Goal: Task Accomplishment & Management: Manage account settings

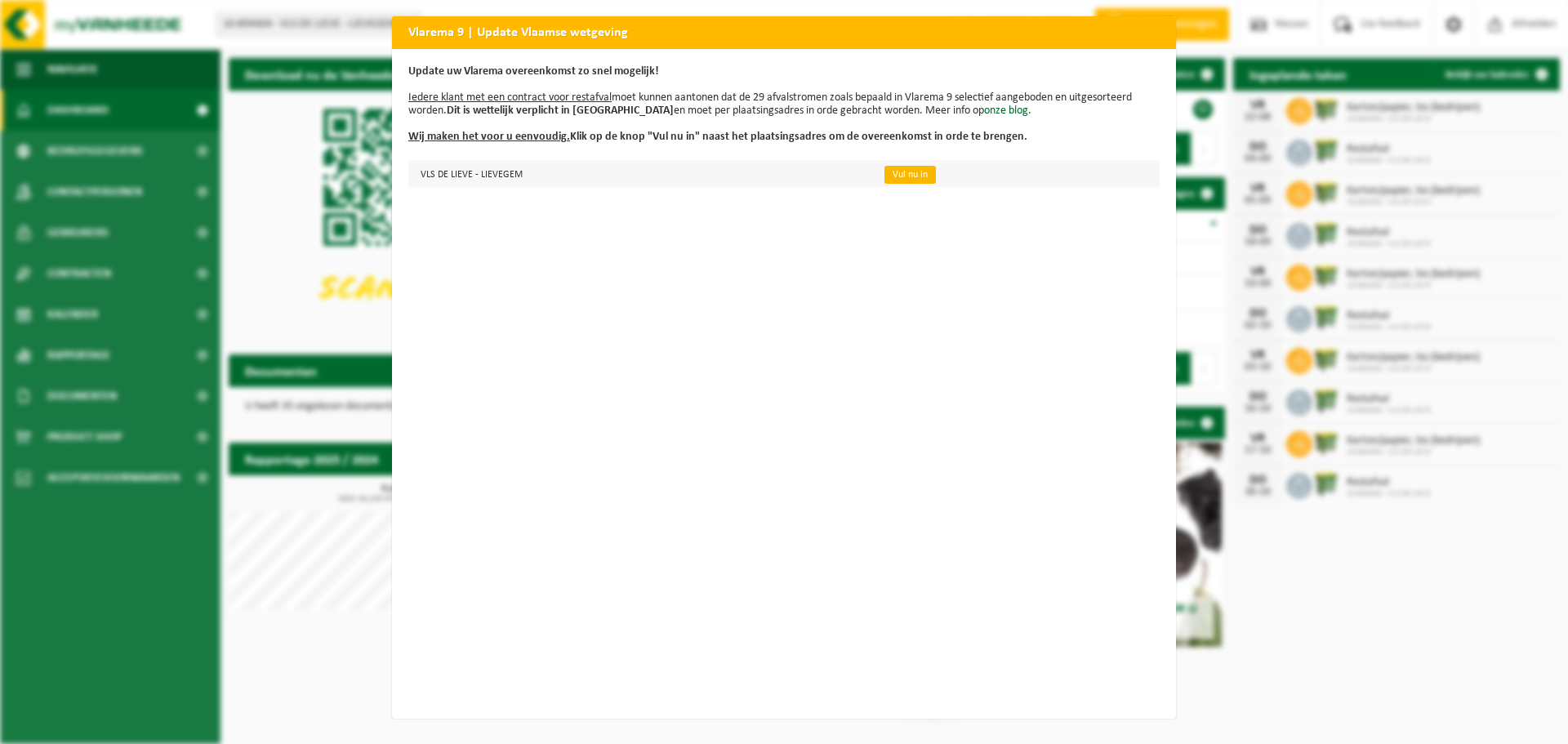
click at [901, 171] on link "Vul nu in" at bounding box center [910, 175] width 52 height 18
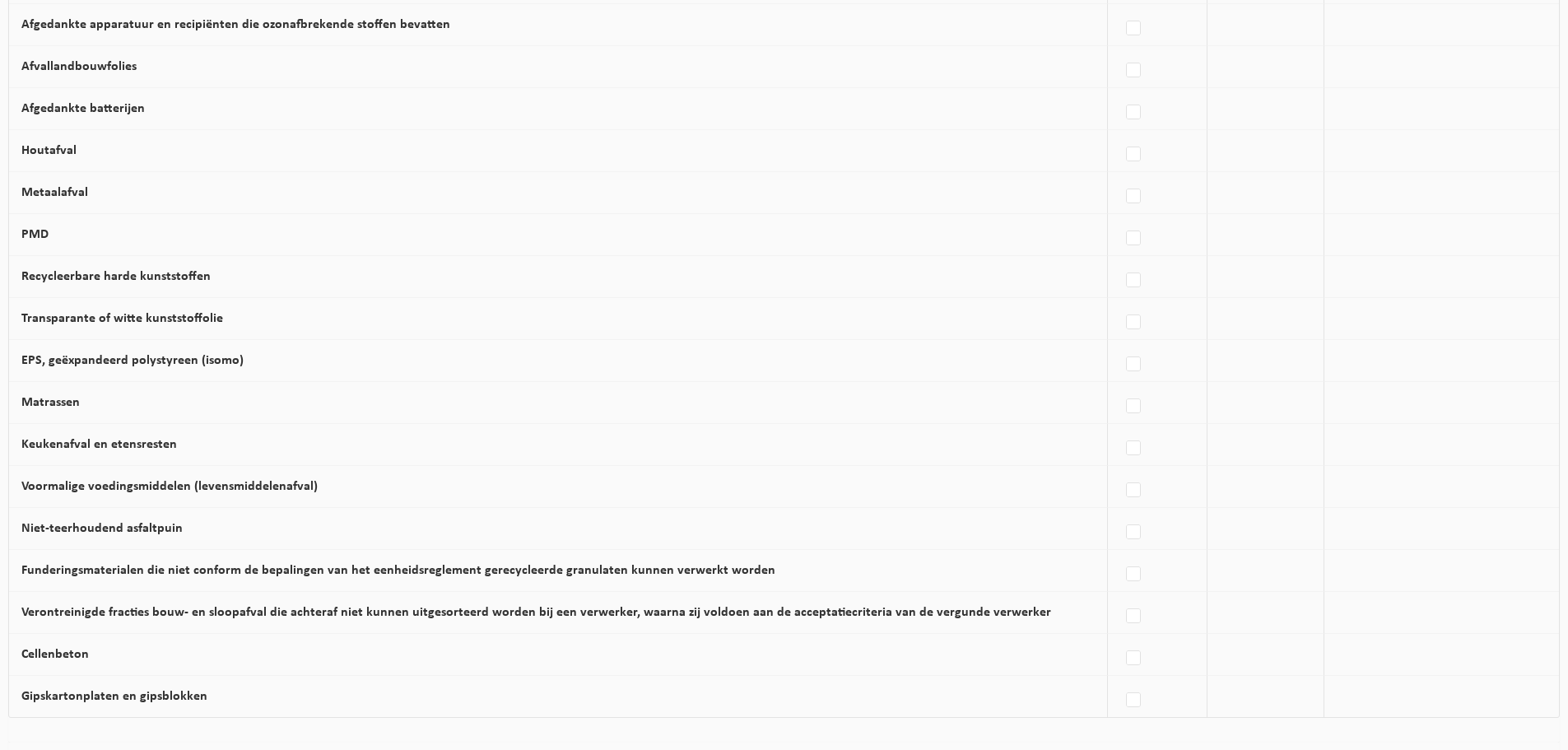
scroll to position [908, 0]
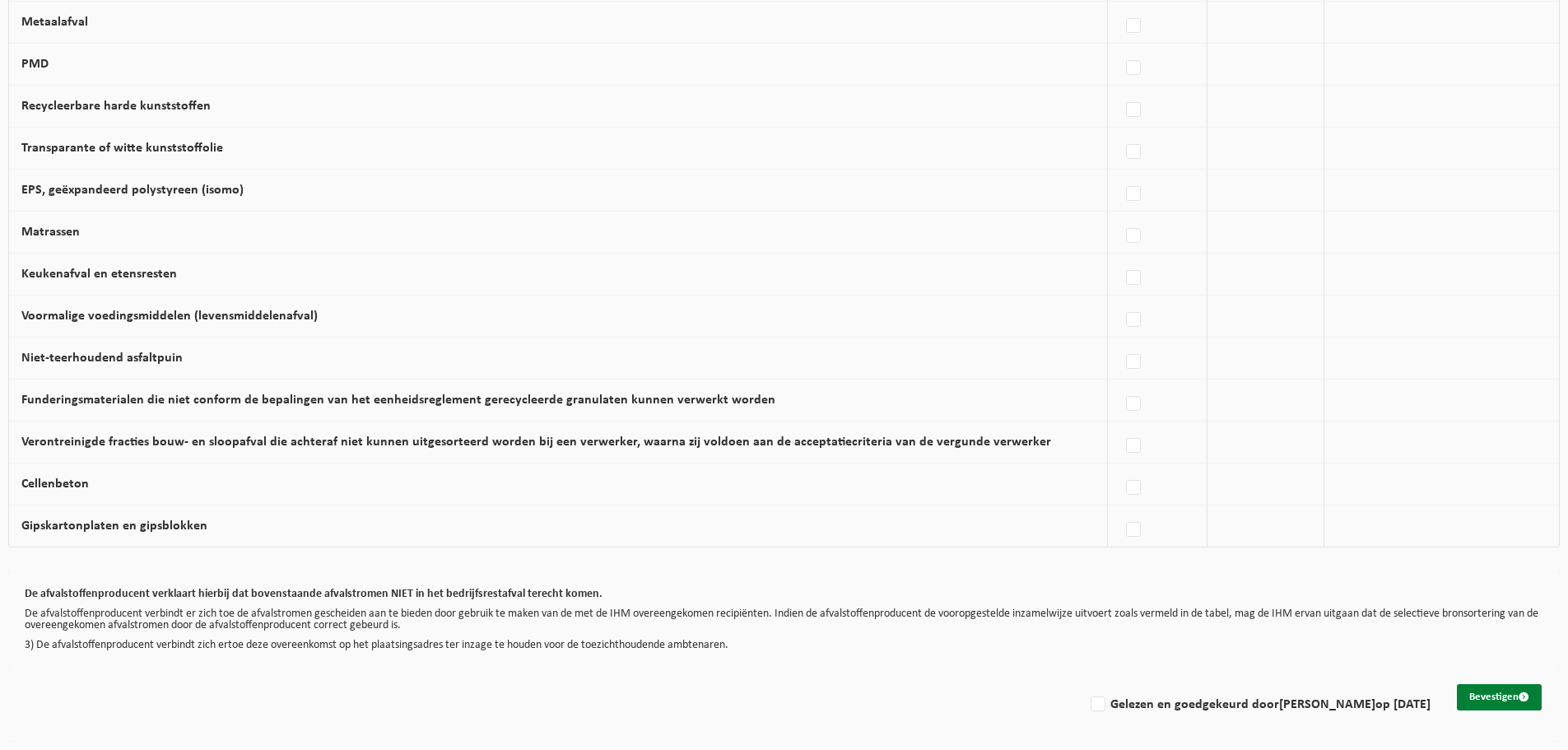
click at [1498, 700] on button "Bevestigen" at bounding box center [1500, 697] width 85 height 26
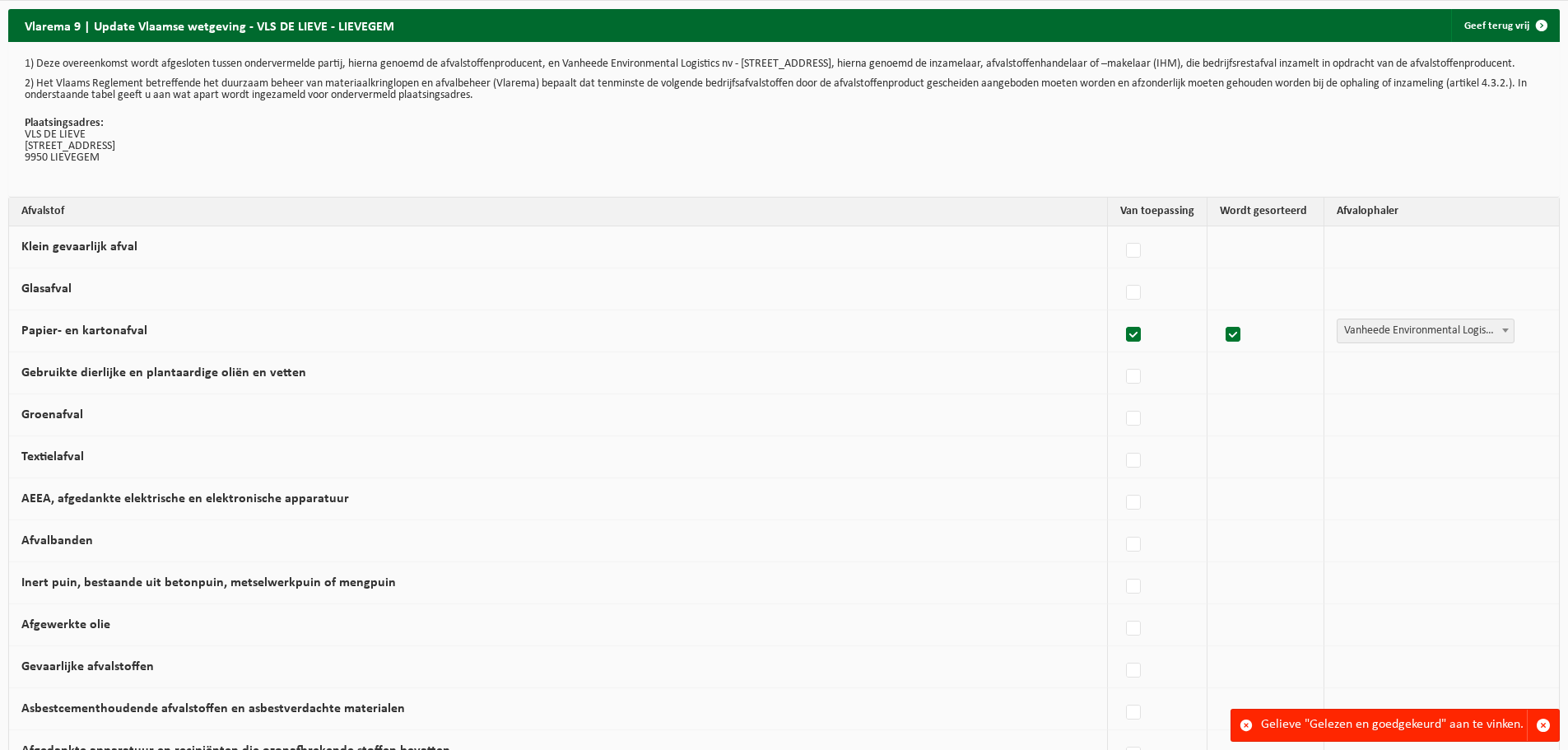
click at [1373, 729] on div "Gelieve "Gelezen en goedgekeurd" aan te vinken." at bounding box center [1394, 725] width 266 height 31
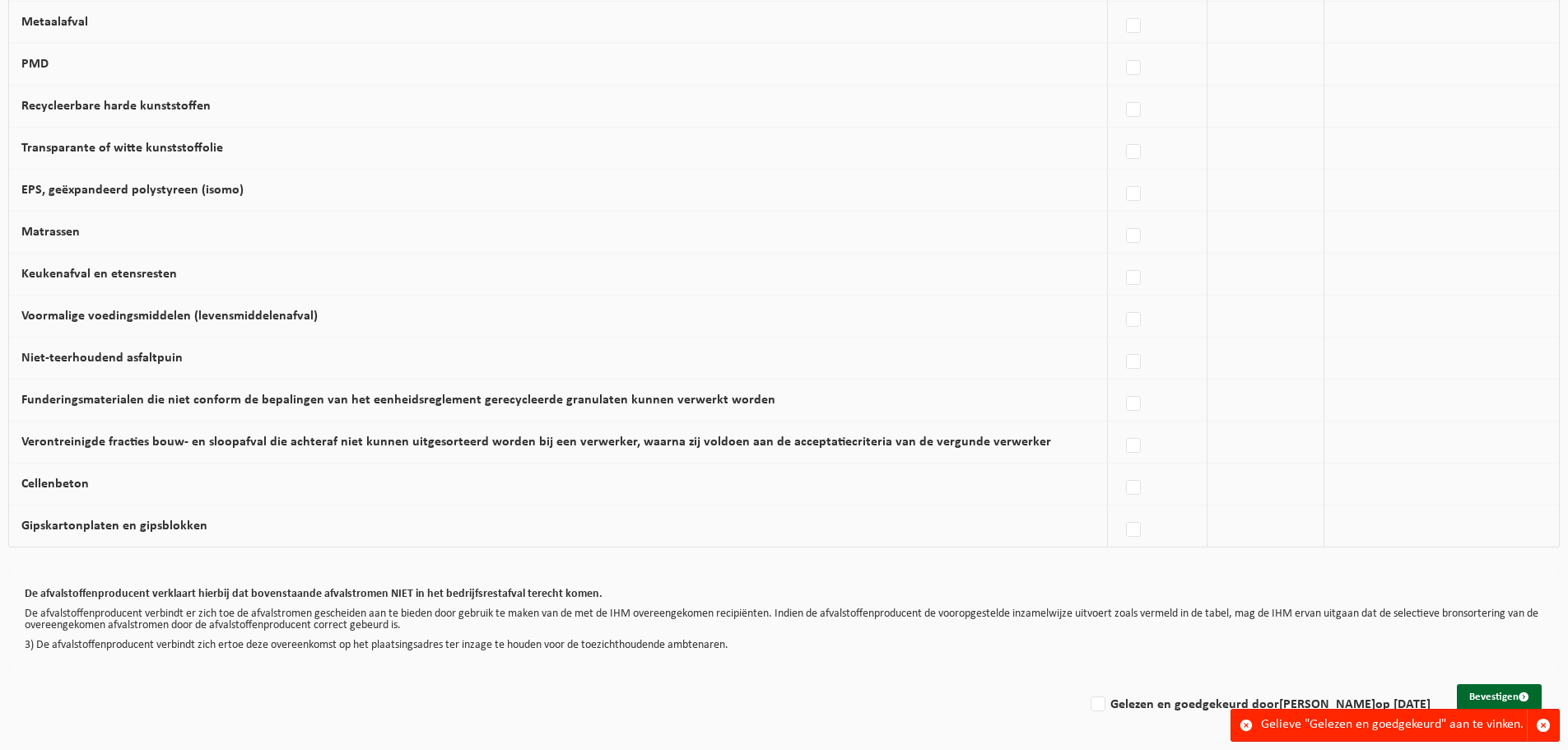
scroll to position [908, 0]
click at [1114, 700] on label "Gelezen en goedgekeurd door Karel Verjans op 22/08/25" at bounding box center [1259, 705] width 343 height 25
click at [1085, 684] on input "Gelezen en goedgekeurd door Karel Verjans op 22/08/25" at bounding box center [1084, 683] width 1 height 1
checkbox input "true"
click at [1485, 694] on button "Bevestigen" at bounding box center [1500, 697] width 85 height 26
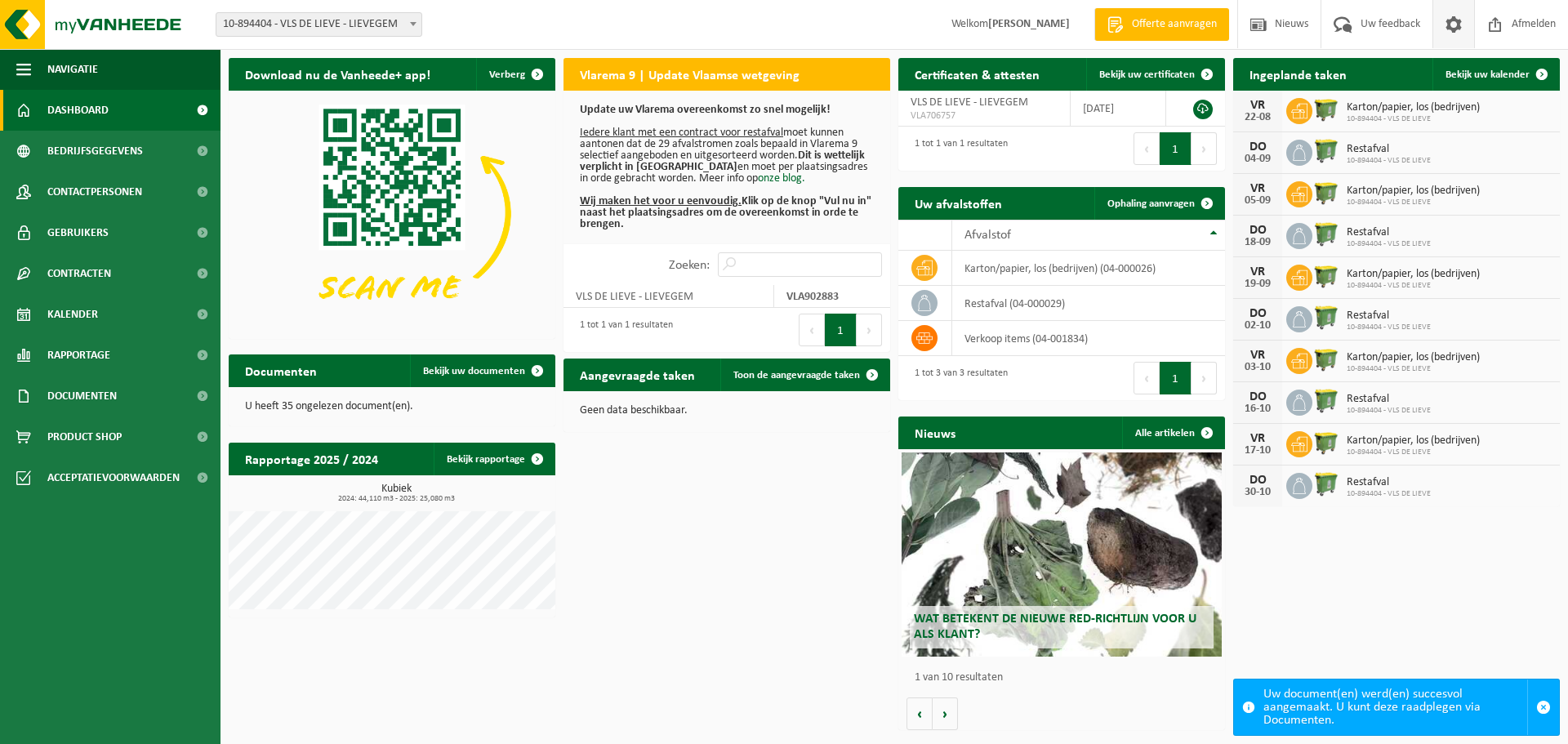
click at [1458, 28] on span at bounding box center [1454, 24] width 25 height 48
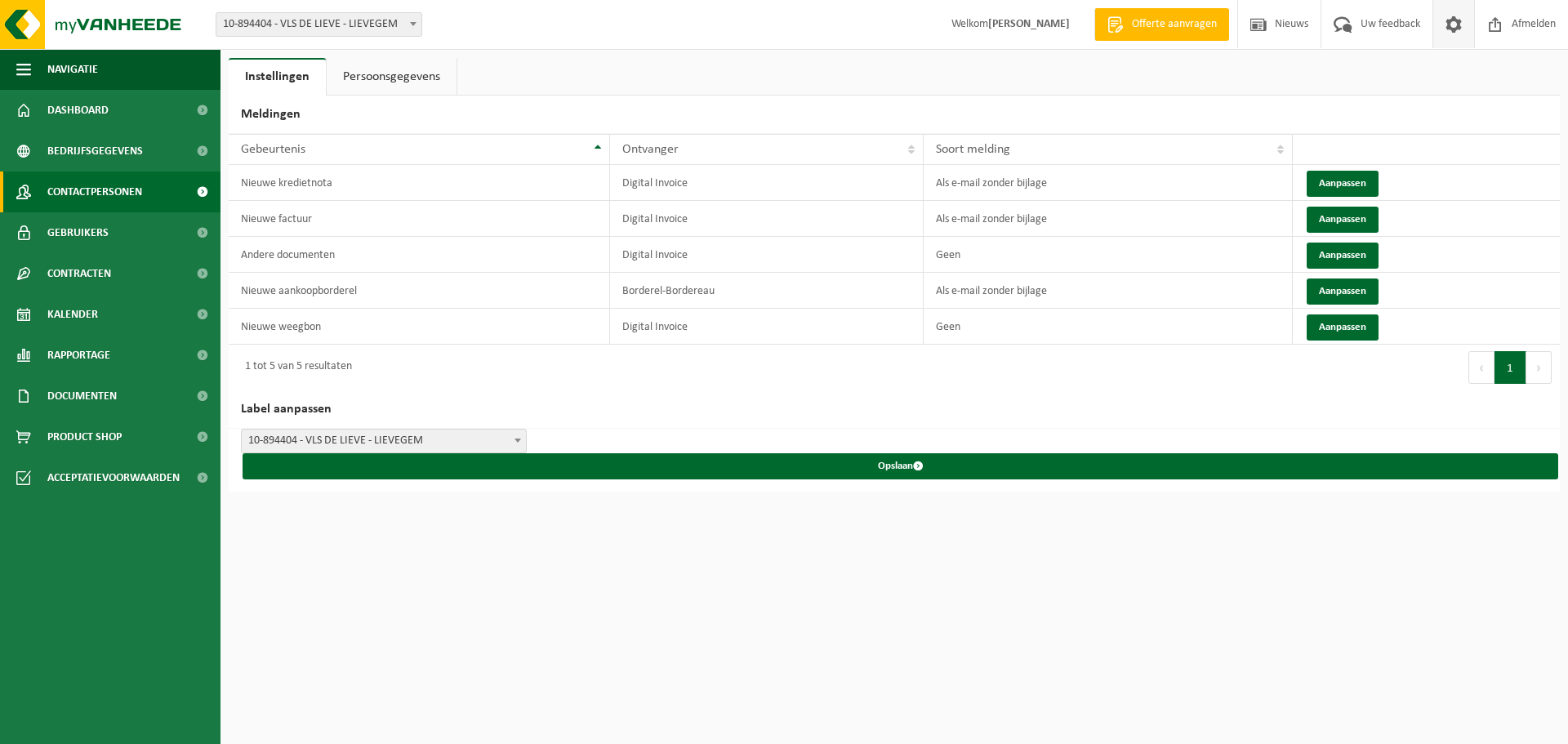
click at [110, 181] on span "Contactpersonen" at bounding box center [95, 192] width 95 height 41
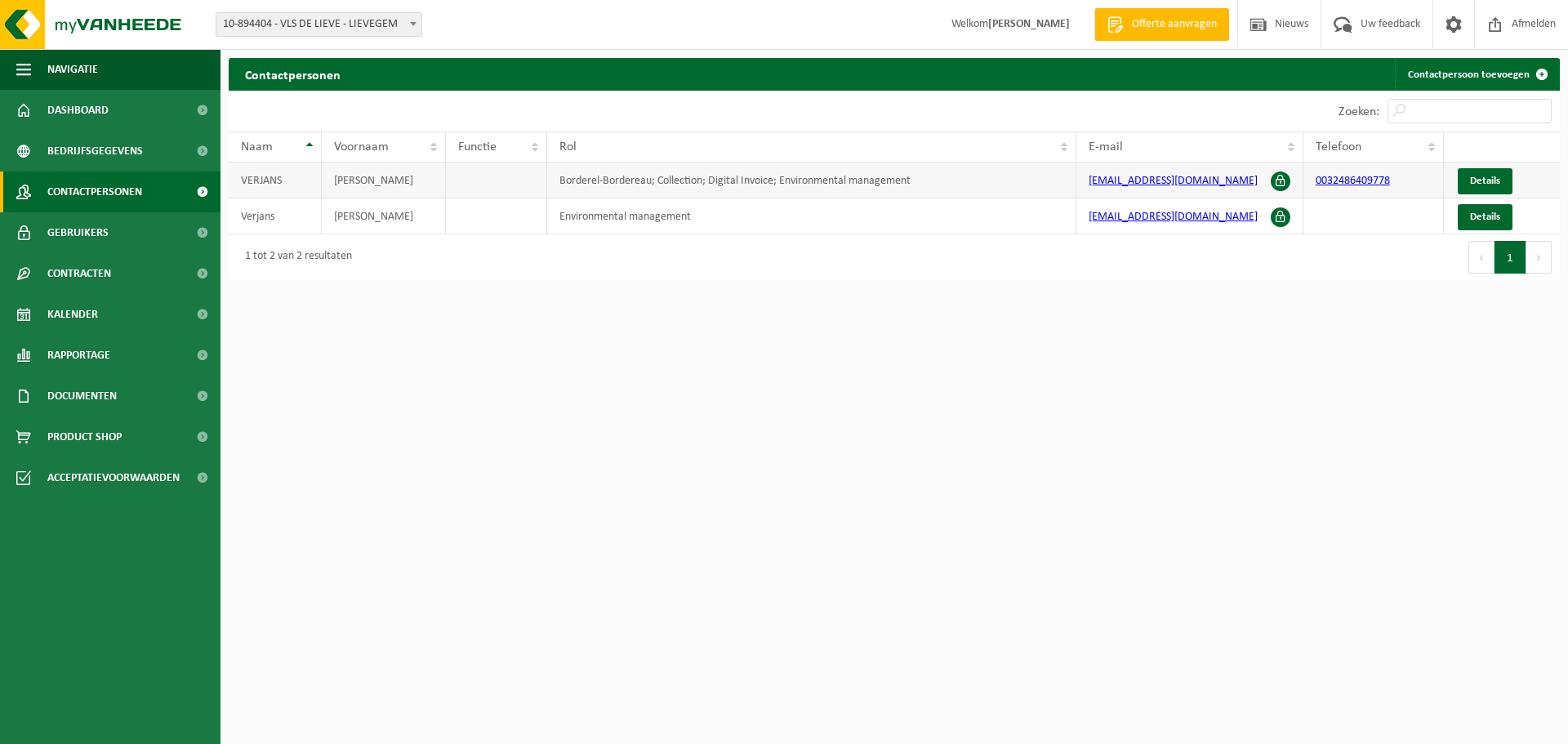
click at [366, 183] on td "[PERSON_NAME]" at bounding box center [384, 181] width 124 height 36
click at [348, 181] on td "[PERSON_NAME]" at bounding box center [384, 181] width 124 height 36
drag, startPoint x: 356, startPoint y: 209, endPoint x: 398, endPoint y: 210, distance: 42.0
click at [364, 210] on td "Karel" at bounding box center [384, 217] width 124 height 36
click at [1478, 174] on link "Details" at bounding box center [1485, 182] width 55 height 26
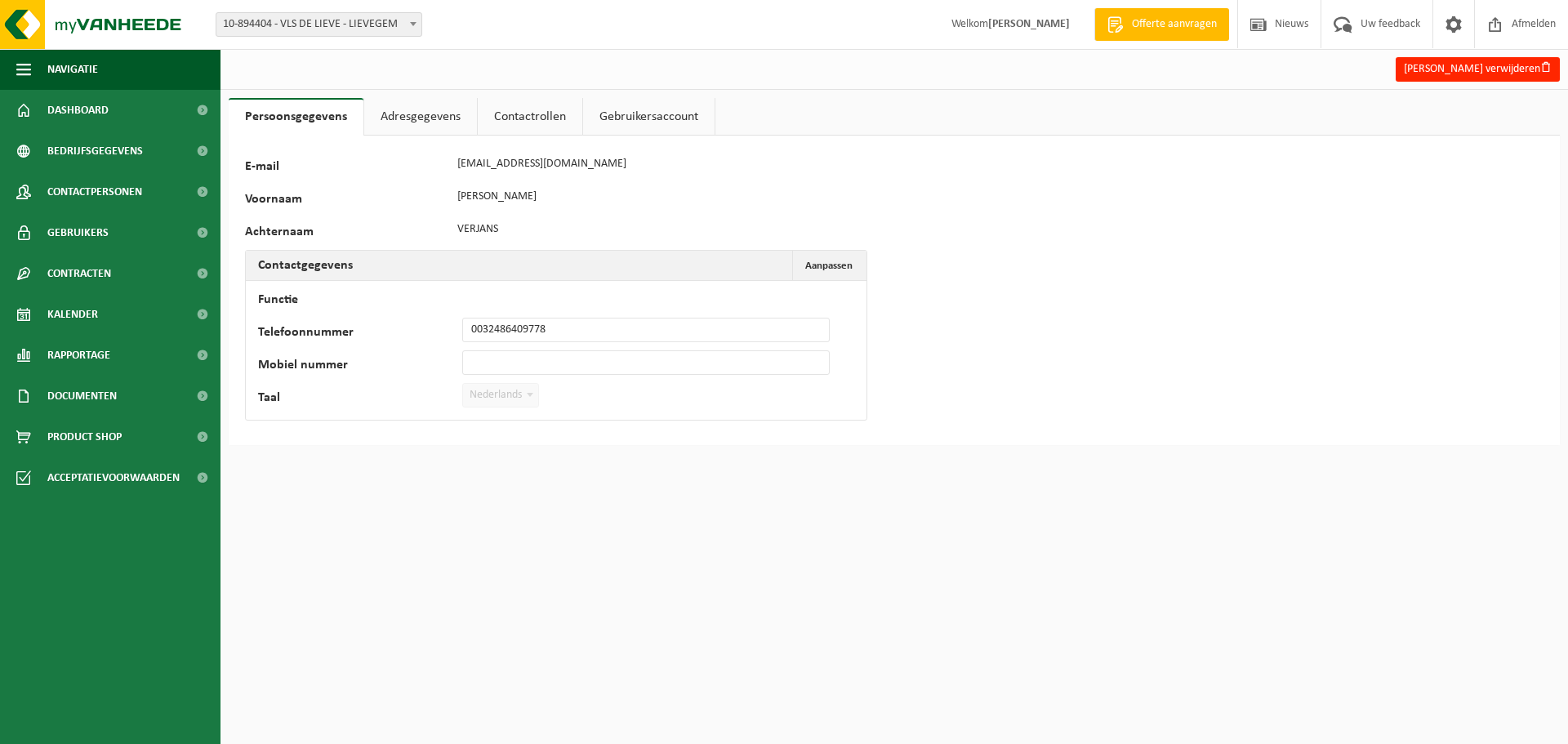
click at [418, 111] on link "Adresgegevens" at bounding box center [421, 117] width 113 height 38
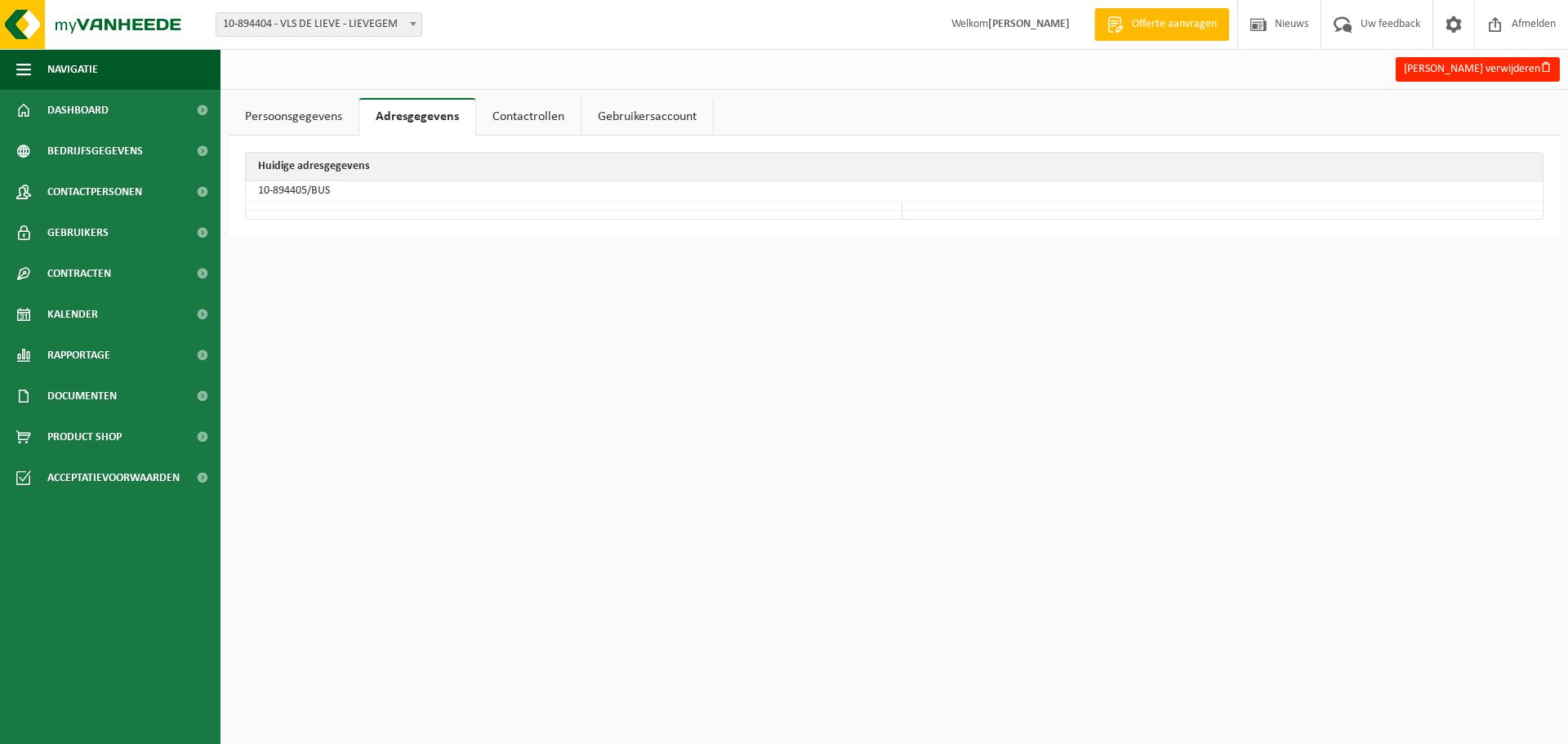
click at [649, 115] on link "Gebruikersaccount" at bounding box center [647, 117] width 132 height 38
click at [514, 112] on link "Contactrollen" at bounding box center [525, 117] width 105 height 38
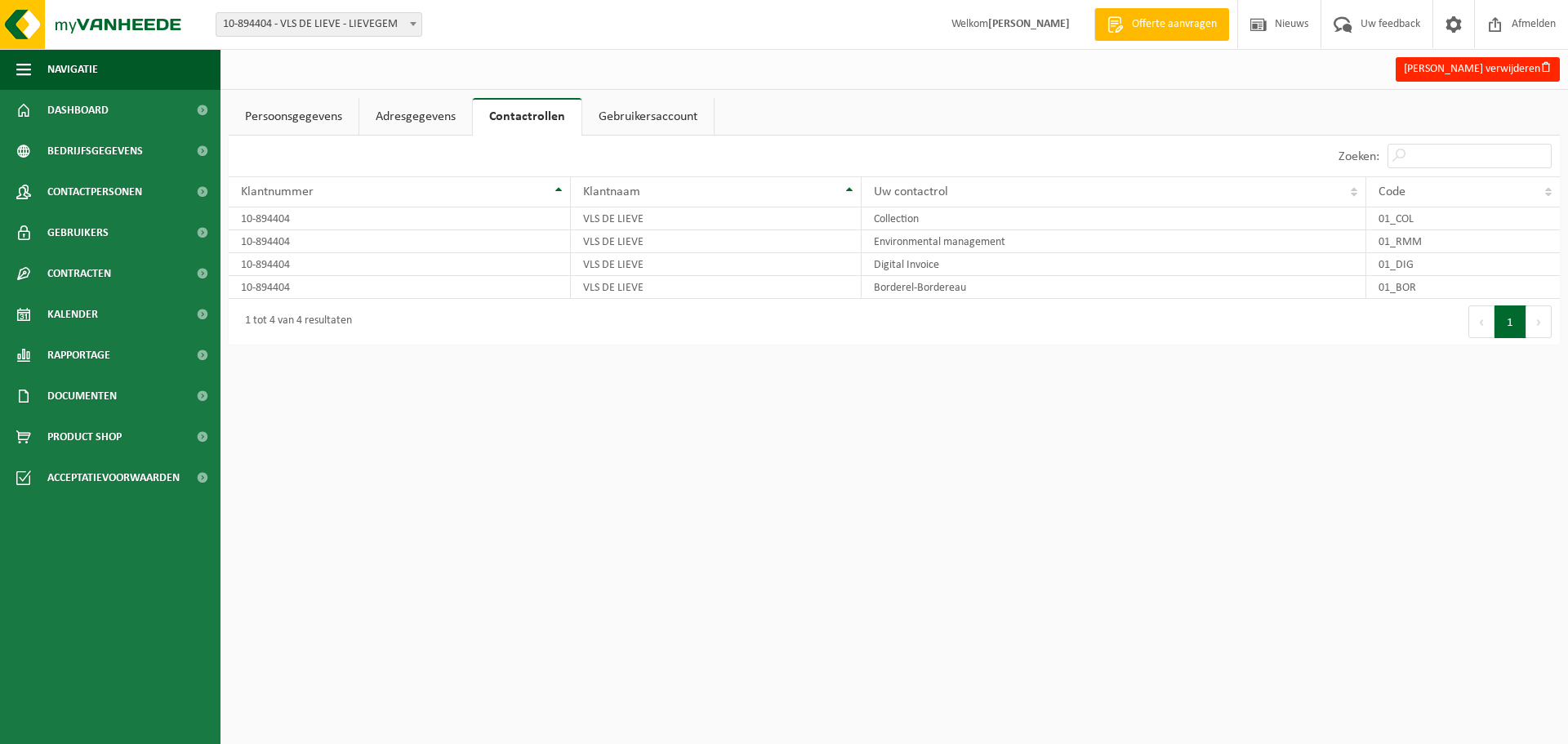
click at [399, 115] on link "Adresgegevens" at bounding box center [416, 117] width 113 height 38
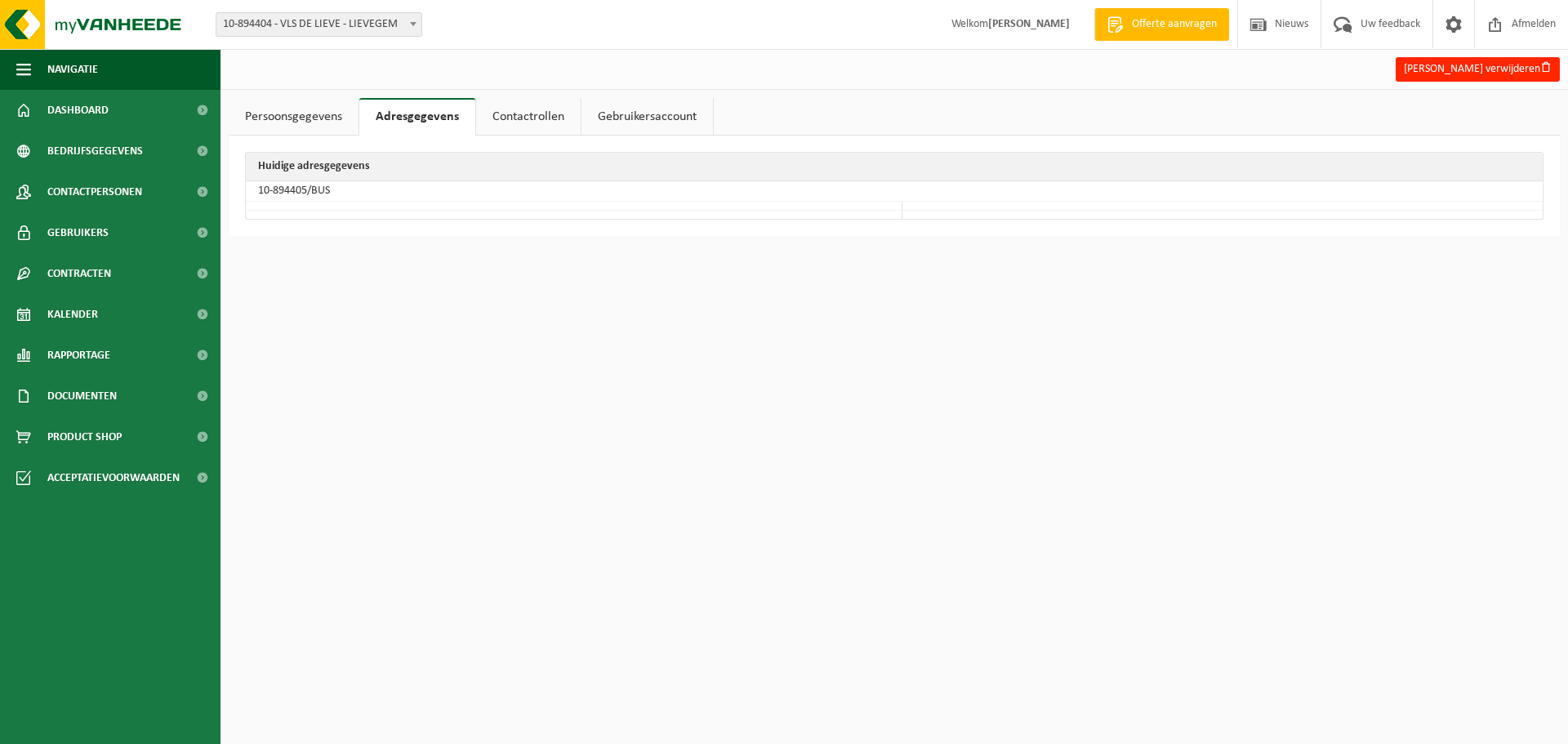
click at [289, 127] on link "Persoonsgegevens" at bounding box center [293, 117] width 130 height 38
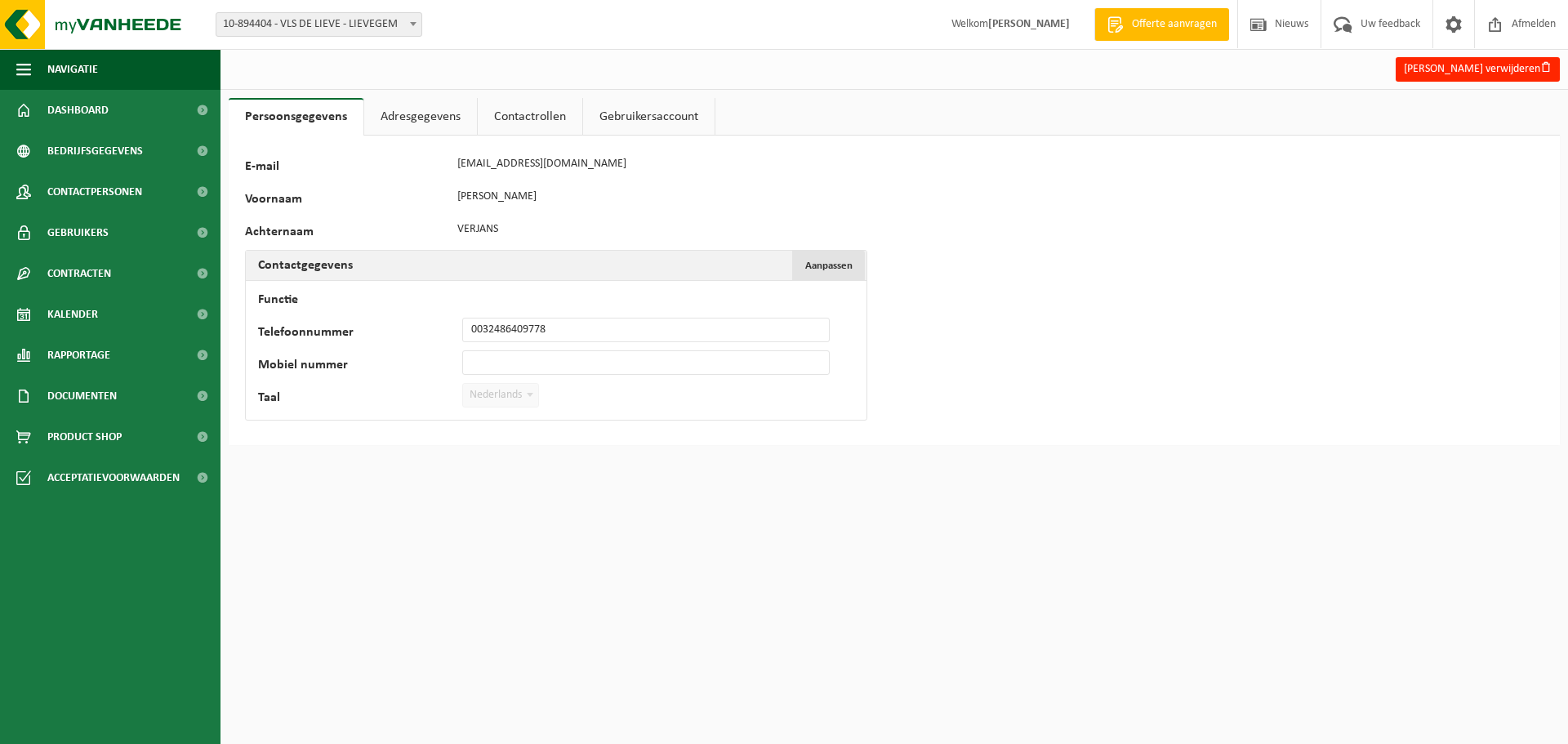
click at [837, 263] on span "Aanpassen" at bounding box center [829, 265] width 47 height 11
drag, startPoint x: 255, startPoint y: 172, endPoint x: 501, endPoint y: 188, distance: 246.5
click at [257, 172] on label "E-mail" at bounding box center [347, 169] width 205 height 16
click at [1478, 65] on button "Karel Verjans verwijderen" at bounding box center [1478, 70] width 164 height 25
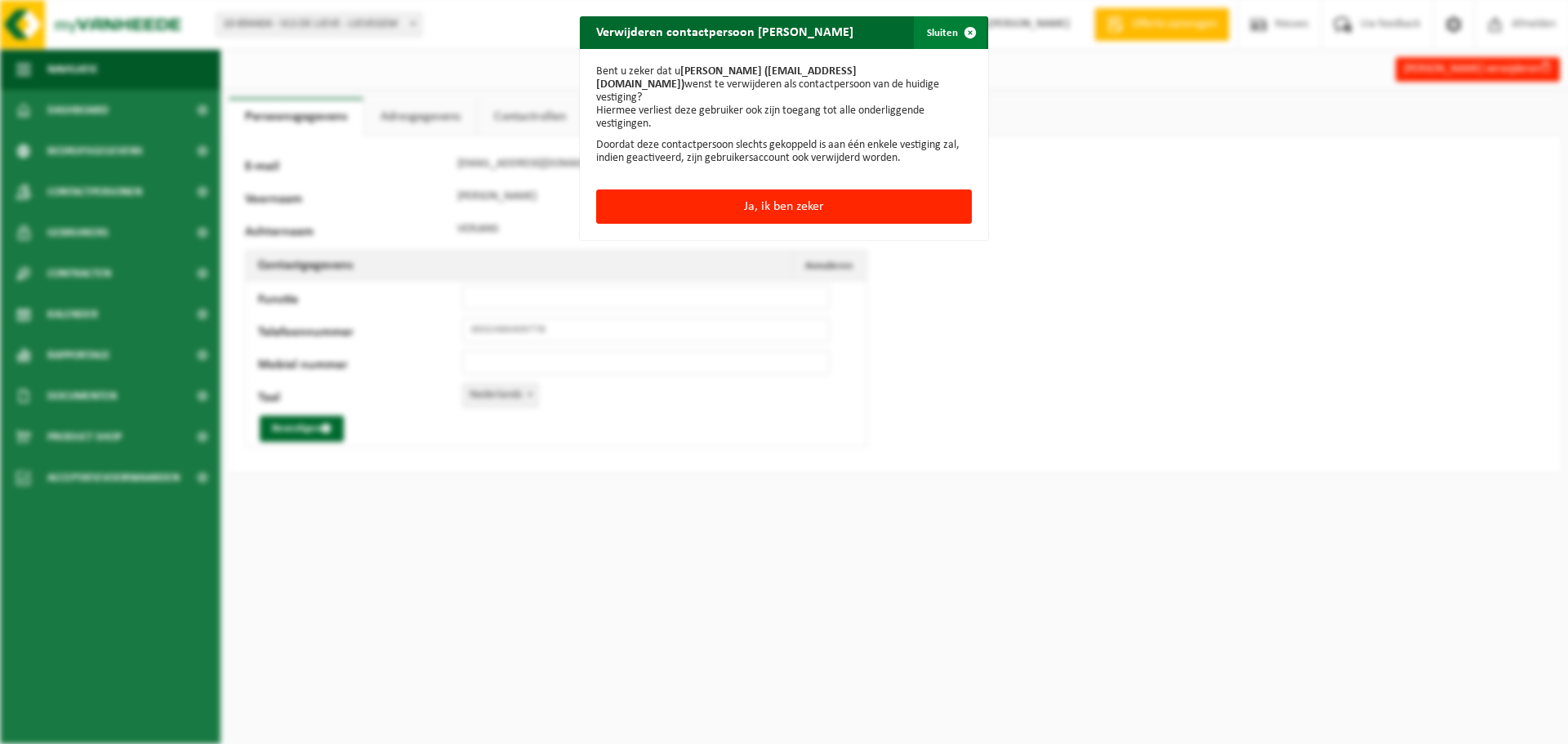
click at [970, 30] on span "button" at bounding box center [971, 33] width 33 height 33
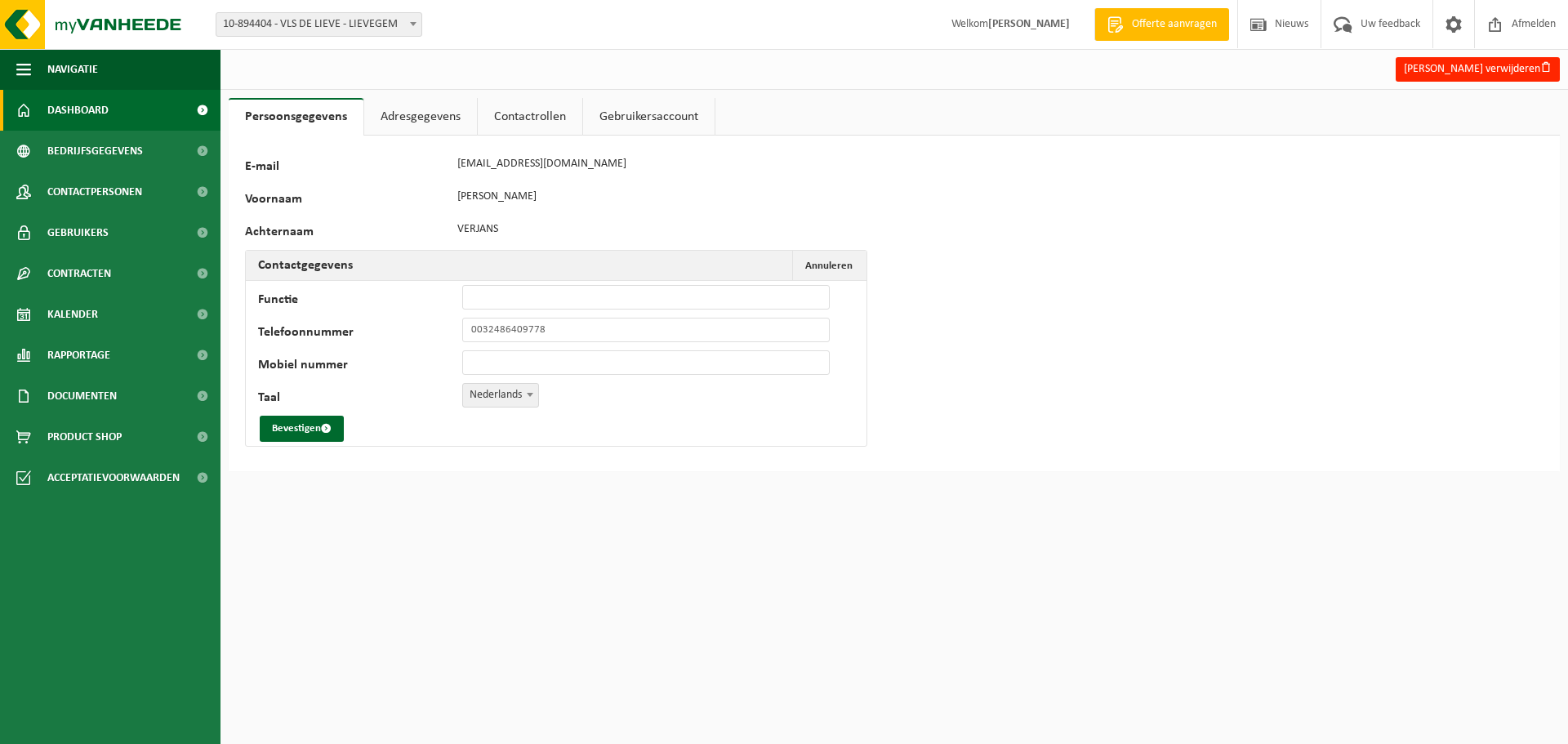
click at [75, 101] on span "Dashboard" at bounding box center [78, 110] width 61 height 41
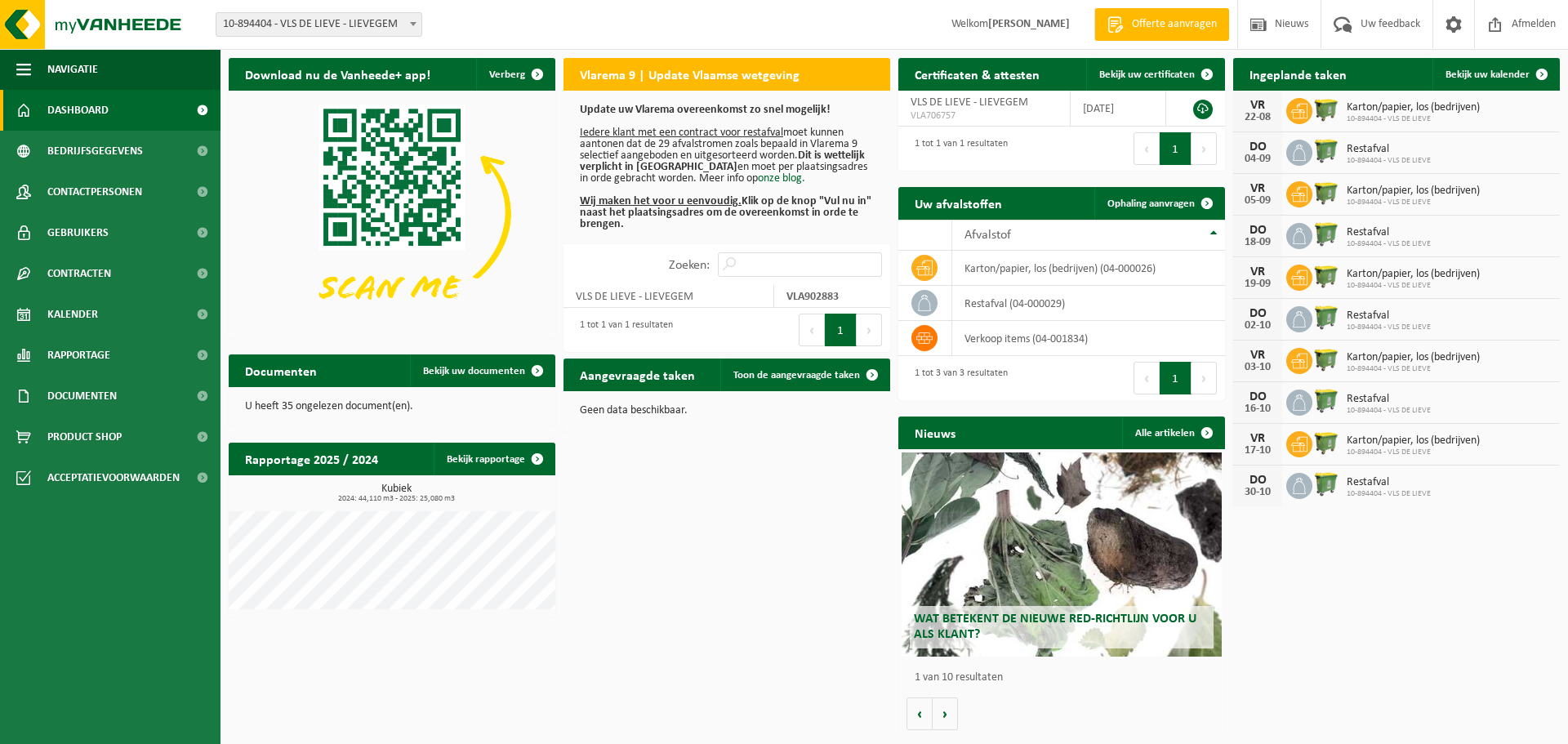
click at [1262, 115] on div "22-08" at bounding box center [1258, 118] width 33 height 11
click at [1343, 110] on div "Karton/papier, los (bedrijven) 10-894404 - VLS DE LIEVE" at bounding box center [1409, 111] width 142 height 25
click at [1372, 110] on span "Karton/papier, los (bedrijven)" at bounding box center [1413, 108] width 133 height 13
